Goal: Information Seeking & Learning: Find specific fact

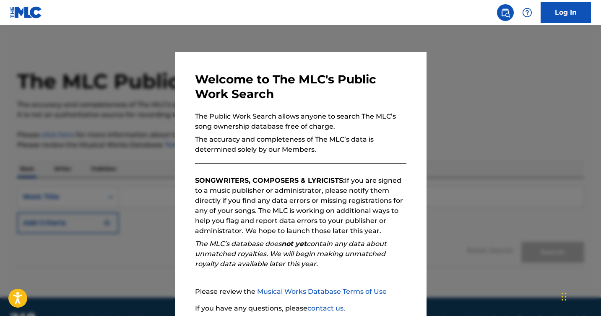
scroll to position [68, 0]
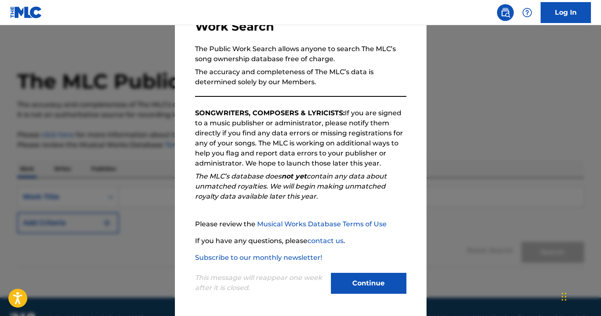
click at [381, 285] on button "Continue" at bounding box center [368, 283] width 75 height 21
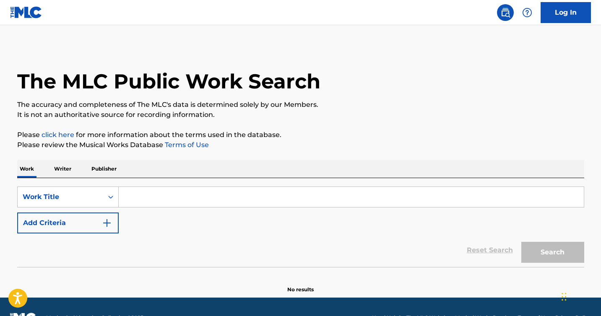
click at [165, 198] on input "Search Form" at bounding box center [351, 197] width 465 height 20
paste input "[PERSON_NAME] estacion"
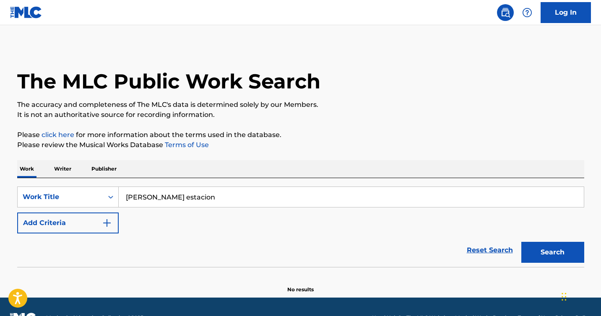
type input "[PERSON_NAME] estacion"
click at [79, 224] on button "Add Criteria" at bounding box center [67, 223] width 101 height 21
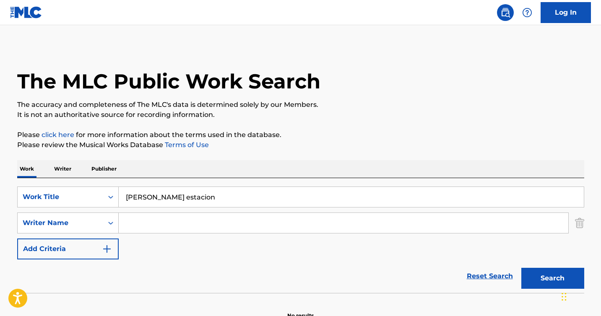
click at [134, 225] on input "Search Form" at bounding box center [343, 223] width 449 height 20
paste input "[PERSON_NAME]"
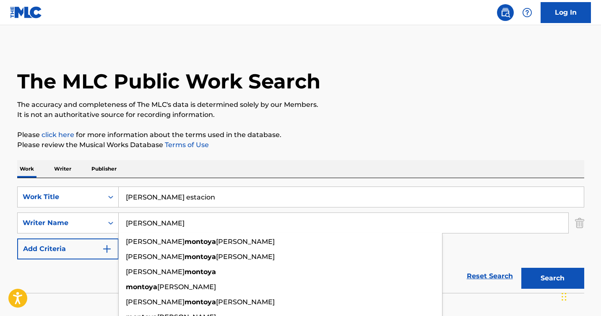
type input "[PERSON_NAME]"
click at [550, 279] on button "Search" at bounding box center [552, 278] width 63 height 21
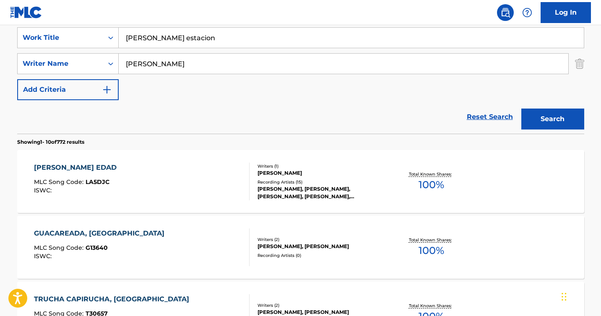
scroll to position [159, 0]
click at [194, 195] on div "[PERSON_NAME] EDAD MLC Song Code : LA5DJC ISWC :" at bounding box center [142, 182] width 216 height 38
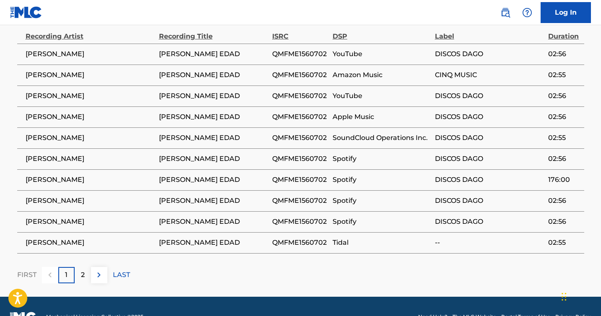
scroll to position [599, 0]
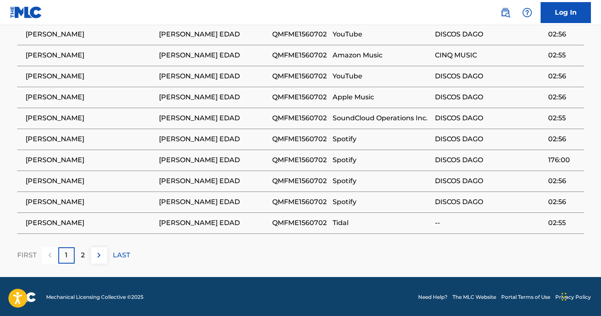
click at [97, 260] on button at bounding box center [99, 255] width 16 height 16
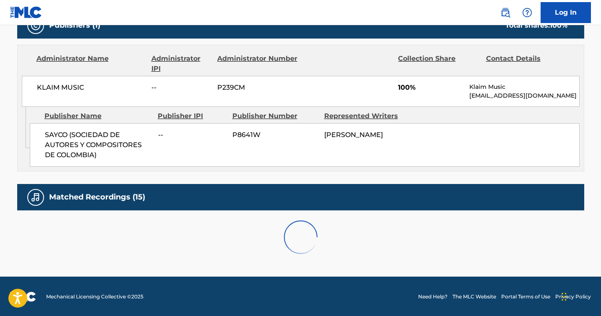
scroll to position [494, 0]
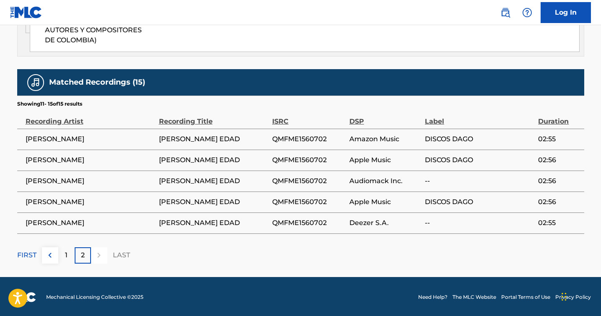
click at [53, 255] on img at bounding box center [50, 255] width 10 height 10
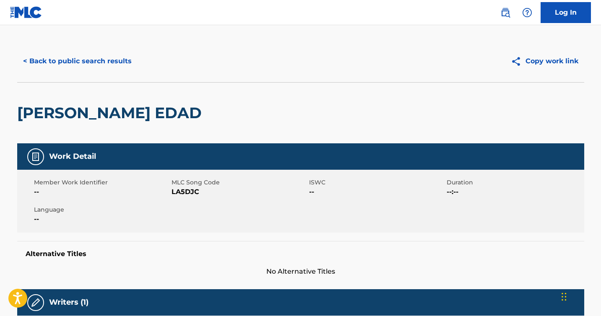
scroll to position [8, 0]
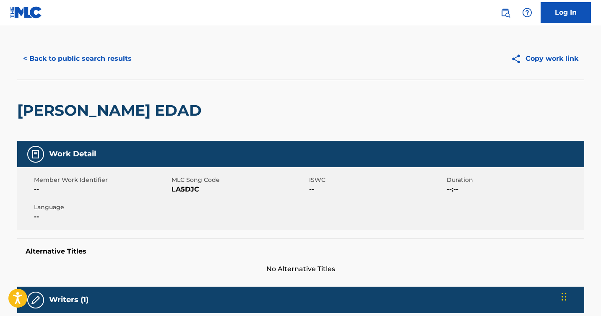
click at [35, 57] on button "< Back to public search results" at bounding box center [77, 58] width 120 height 21
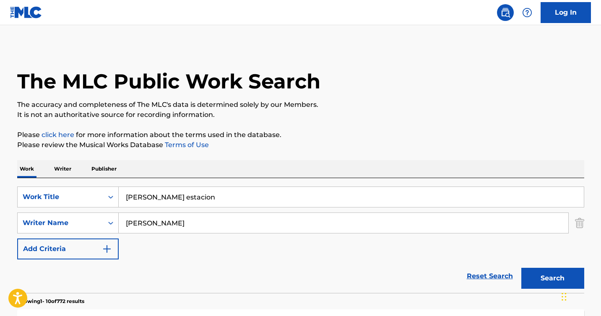
click at [155, 192] on input "[PERSON_NAME] estacion" at bounding box center [351, 197] width 465 height 20
click at [536, 281] on button "Search" at bounding box center [552, 278] width 63 height 21
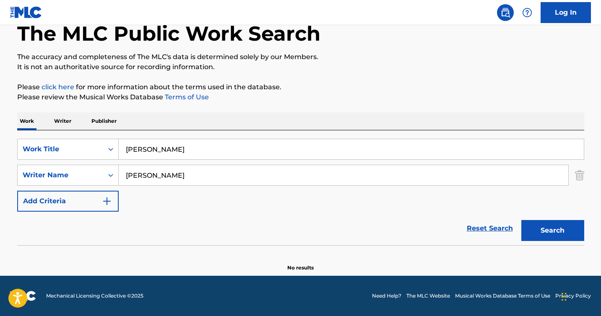
click at [135, 151] on input "[PERSON_NAME]" at bounding box center [351, 149] width 465 height 20
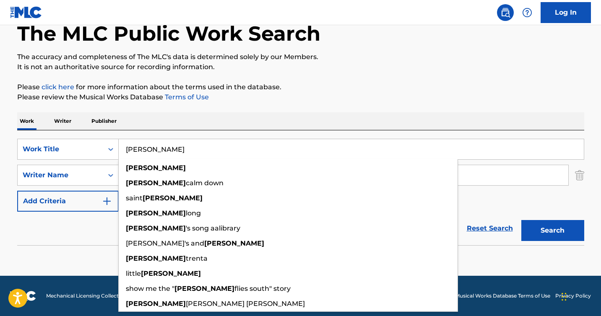
click at [135, 151] on input "[PERSON_NAME]" at bounding box center [351, 149] width 465 height 20
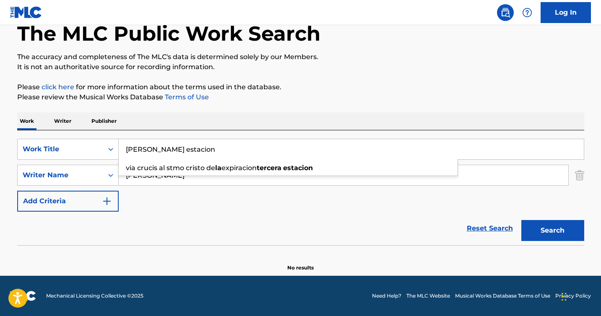
click at [521, 220] on button "Search" at bounding box center [552, 230] width 63 height 21
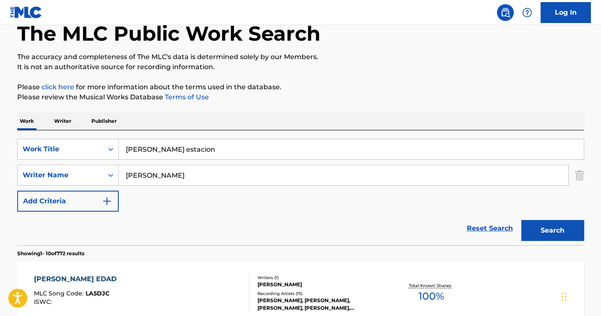
scroll to position [110, 0]
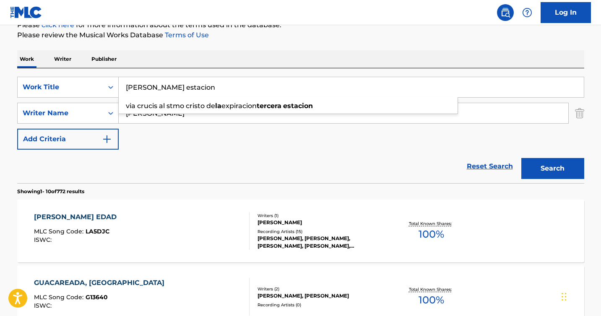
click at [161, 88] on input "[PERSON_NAME] estacion" at bounding box center [351, 87] width 465 height 20
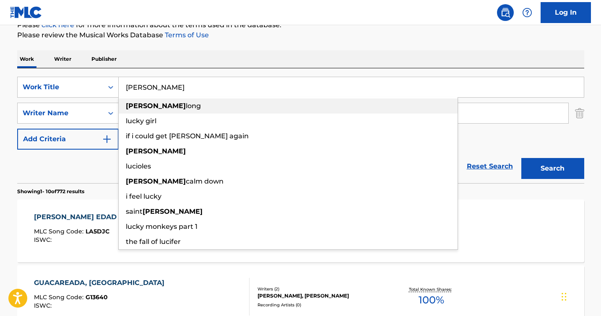
click at [158, 112] on div "[PERSON_NAME]" at bounding box center [288, 106] width 339 height 15
click at [158, 112] on input "[PERSON_NAME]" at bounding box center [343, 113] width 449 height 20
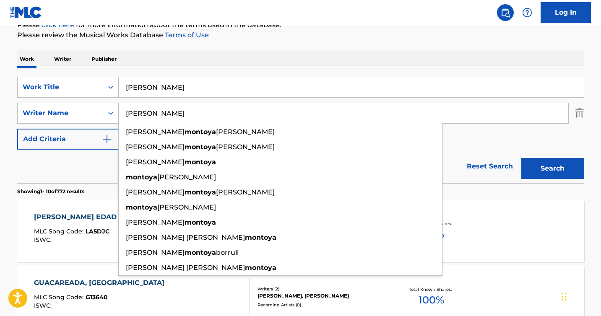
click at [164, 88] on input "[PERSON_NAME]" at bounding box center [351, 87] width 465 height 20
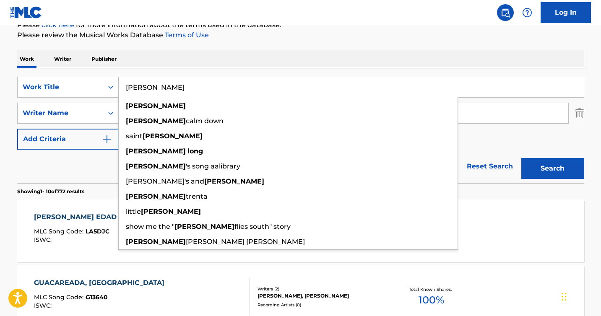
click at [164, 88] on input "[PERSON_NAME]" at bounding box center [351, 87] width 465 height 20
type input "[PERSON_NAME]"
click at [107, 163] on div "Reset Search Search" at bounding box center [300, 167] width 567 height 34
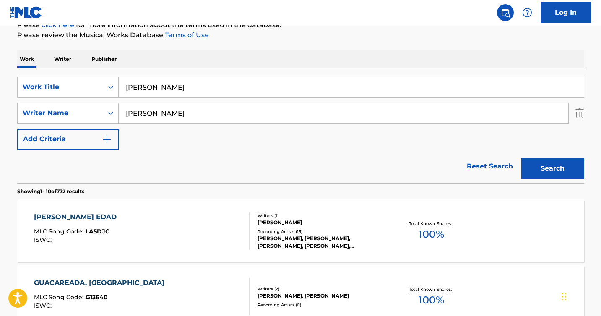
click at [159, 121] on input "[PERSON_NAME]" at bounding box center [343, 113] width 449 height 20
paste input "[PERSON_NAME]"
type input "[PERSON_NAME]"
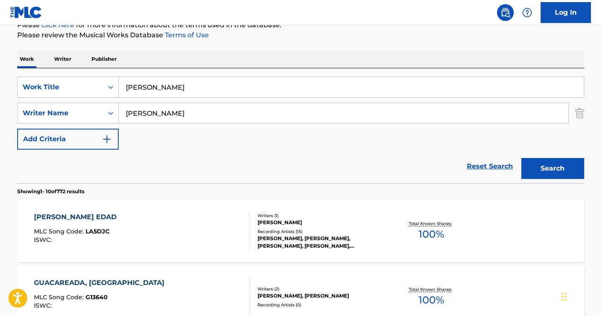
click at [521, 158] on button "Search" at bounding box center [552, 168] width 63 height 21
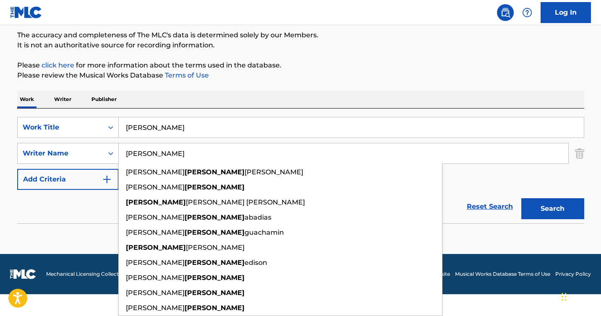
scroll to position [48, 0]
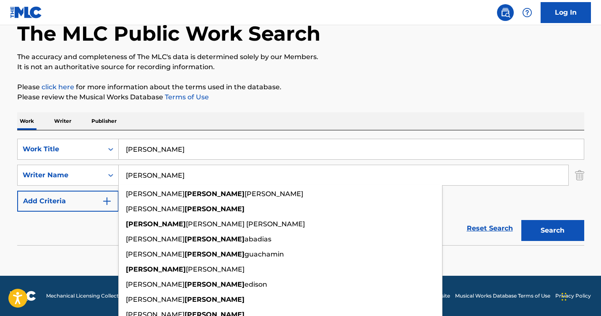
click at [485, 184] on div "SearchWithCriteria91860237-c12a-4ff0-b30d-e3fdac87b2e1 Work Title lucy SearchWi…" at bounding box center [300, 175] width 567 height 73
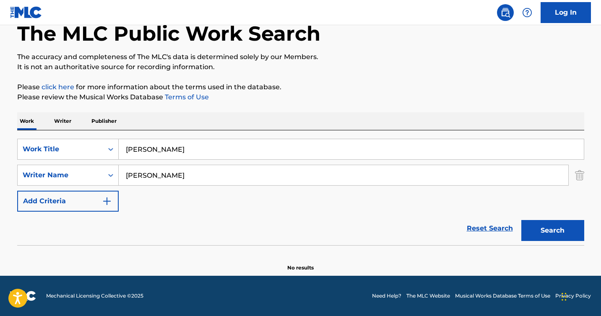
click at [546, 228] on button "Search" at bounding box center [552, 230] width 63 height 21
click at [142, 148] on input "[PERSON_NAME]" at bounding box center [351, 149] width 465 height 20
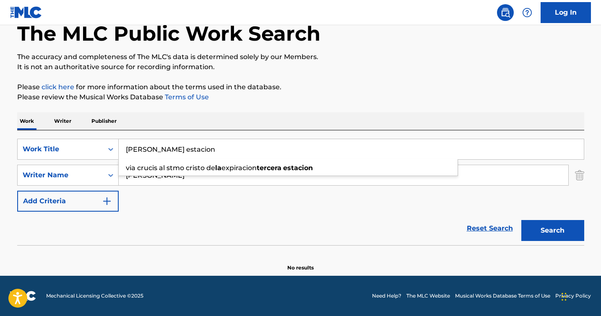
type input "[PERSON_NAME] estacion"
click at [521, 220] on button "Search" at bounding box center [552, 230] width 63 height 21
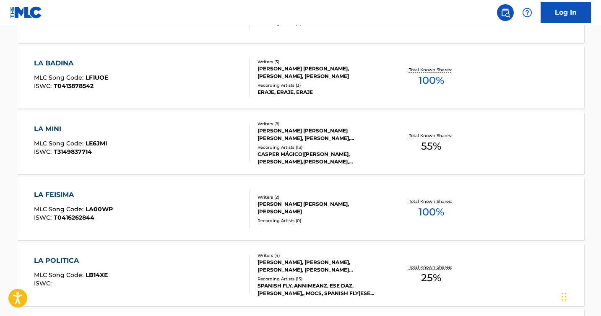
scroll to position [171, 0]
